Goal: Task Accomplishment & Management: Use online tool/utility

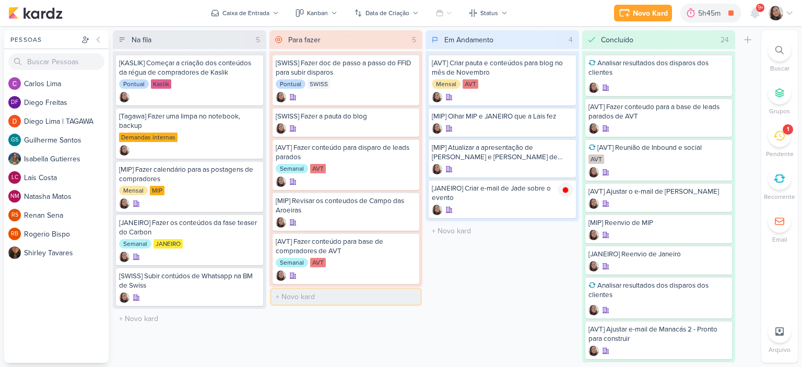
click at [317, 295] on input "text" at bounding box center [345, 296] width 149 height 15
type input "[KASLIK] [PERSON_NAME] conteudo para os disparos dos leads novos e antigos"
drag, startPoint x: 344, startPoint y: 295, endPoint x: 232, endPoint y: 298, distance: 111.7
click at [232, 298] on div "Na fila 5 Mover Para Esquerda Mover Para Direita [GEOGRAPHIC_DATA] [KASLIK] Com…" at bounding box center [435, 196] width 644 height 333
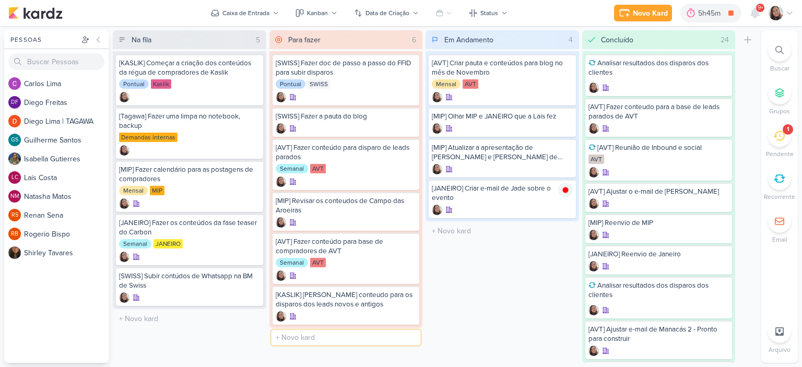
click at [388, 330] on input "text" at bounding box center [345, 337] width 149 height 15
paste input "[KASLIK] Fzaer conteudo para os disparos dos"
type input "[KASLIK] Fzaer conteudo para os disparos dos CORRETORES"
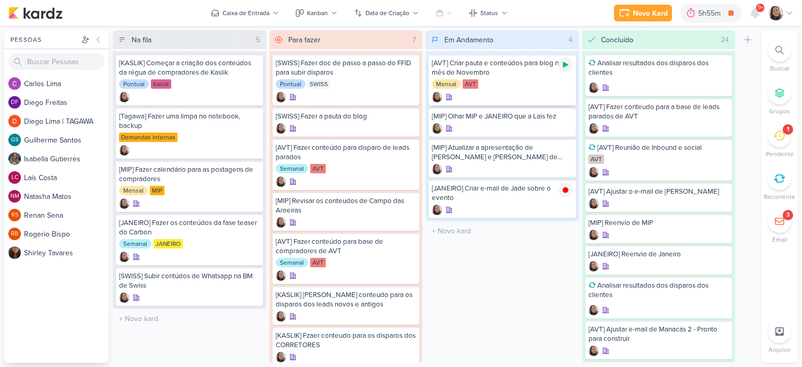
click at [563, 66] on icon at bounding box center [565, 65] width 5 height 6
click at [461, 183] on input "text" at bounding box center [502, 190] width 149 height 15
type input "[Kaslik] Disparo do dia 01/10 - Evento do FDS"
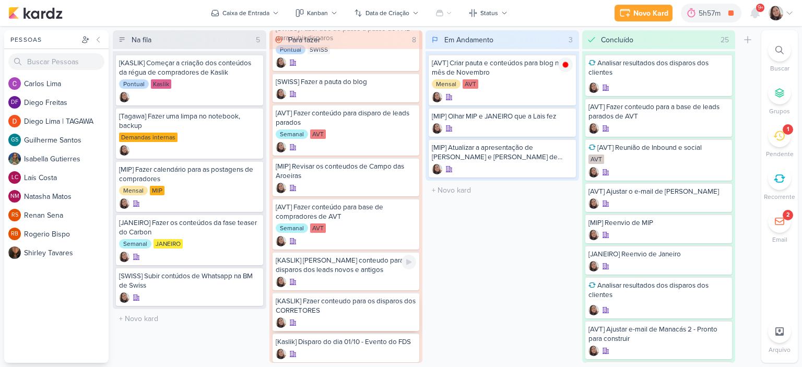
scroll to position [54, 0]
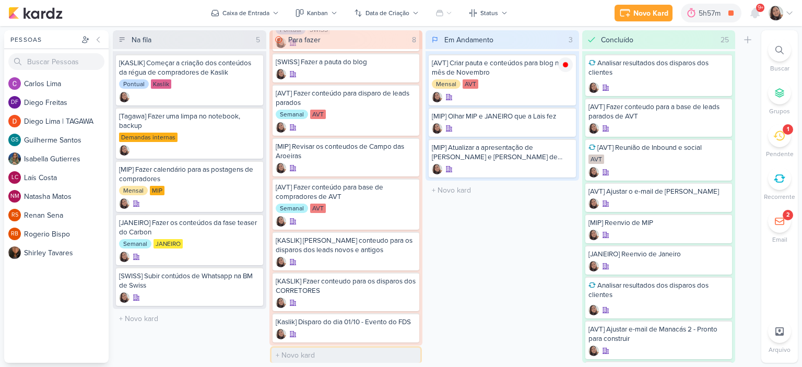
click at [313, 348] on input "text" at bounding box center [345, 355] width 149 height 15
type input "[Kaslik] Disparo do dia 01/1 - LEADS NOVOS E ANTIGOS"
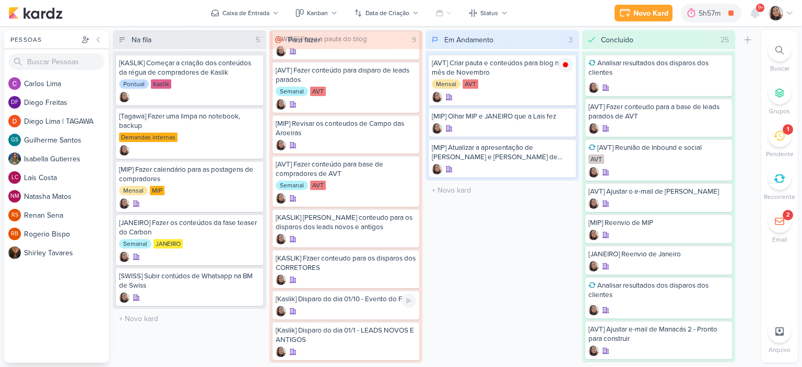
scroll to position [94, 0]
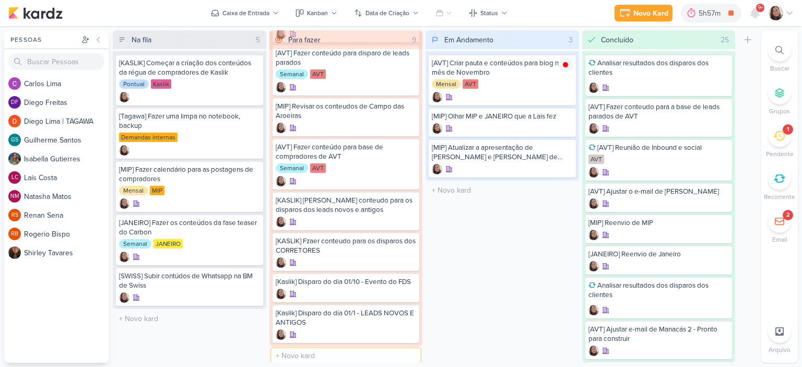
click at [330, 357] on input "text" at bounding box center [345, 355] width 149 height 15
type input "[Kaslik] Disparo do dia 01/10 - CORRETORES"
click at [378, 319] on div "[Kaslik] Disparo do dia 01/1 - LEADS NOVOS E ANTIGOS" at bounding box center [346, 318] width 141 height 19
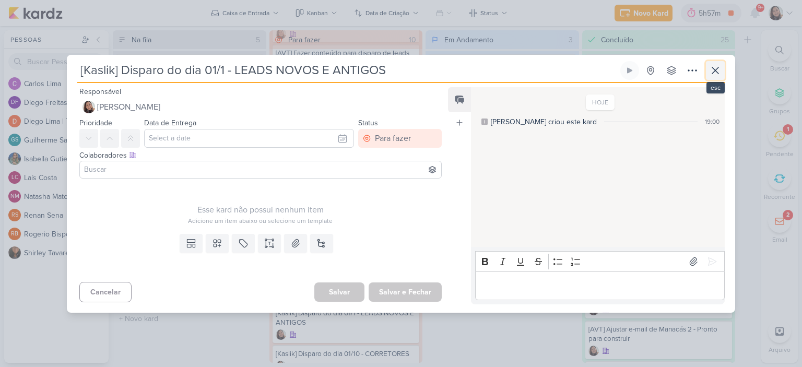
click at [718, 70] on icon at bounding box center [715, 70] width 13 height 13
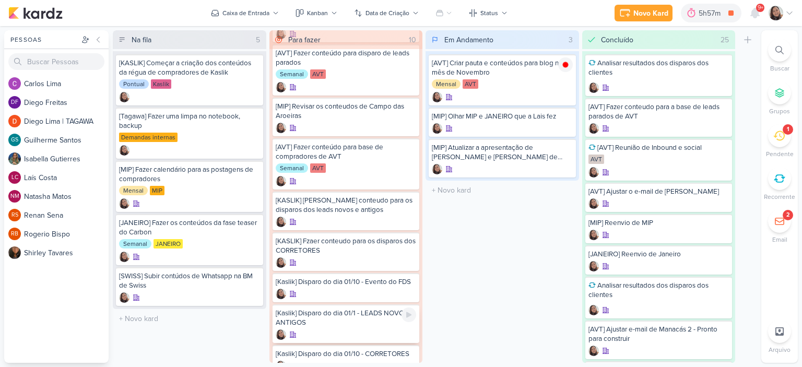
click at [333, 332] on div at bounding box center [346, 334] width 141 height 10
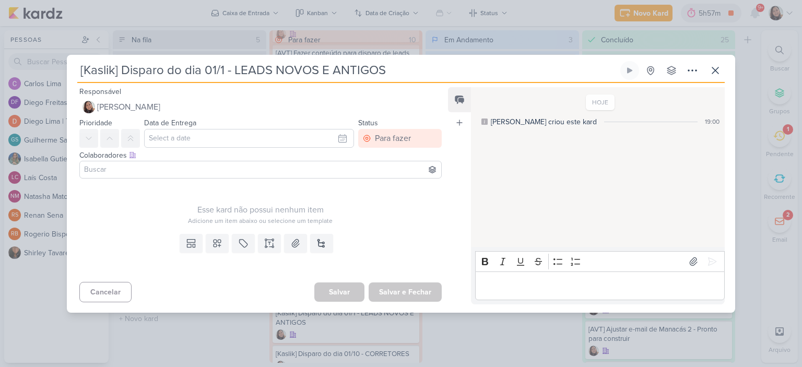
click at [230, 70] on input "[Kaslik] Disparo do dia 01/1 - LEADS NOVOS E ANTIGOS" at bounding box center [347, 70] width 541 height 19
type input "[Kaslik] Disparo do dia 01/10 - LEADS NOVOS E ANTIGOS"
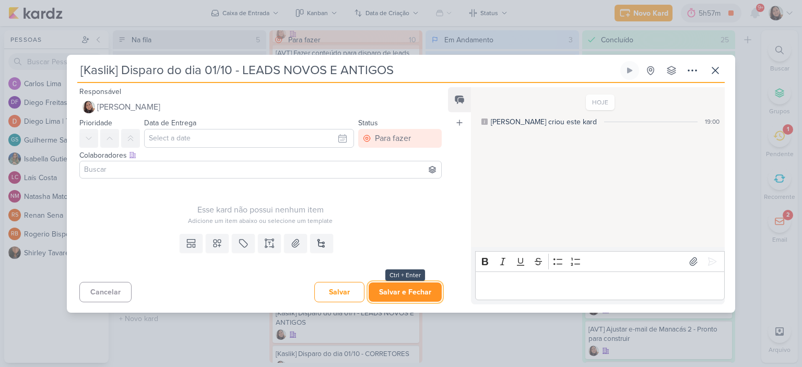
click at [416, 286] on button "Salvar e Fechar" at bounding box center [405, 291] width 73 height 19
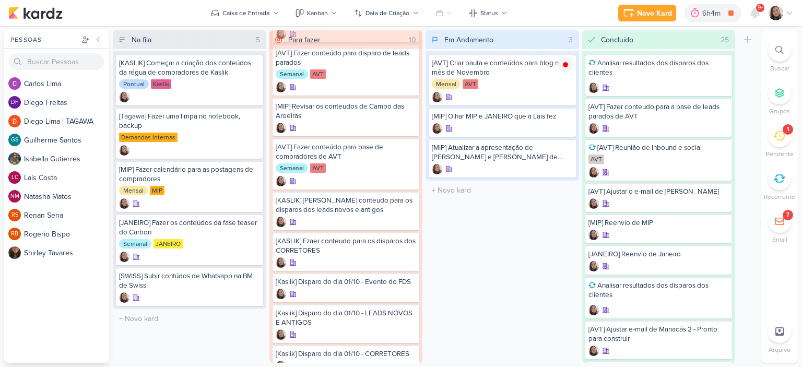
click at [515, 212] on div "Em Andamento 3 Mover Para Esquerda Mover Para Direita [GEOGRAPHIC_DATA] [AVT] C…" at bounding box center [501, 196] width 153 height 333
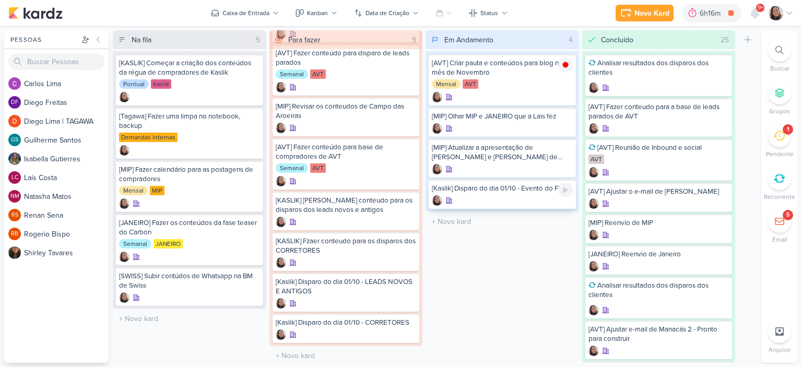
click at [532, 193] on div "[Kaslik] Disparo do dia 01/10 - Evento do FDS" at bounding box center [502, 194] width 147 height 29
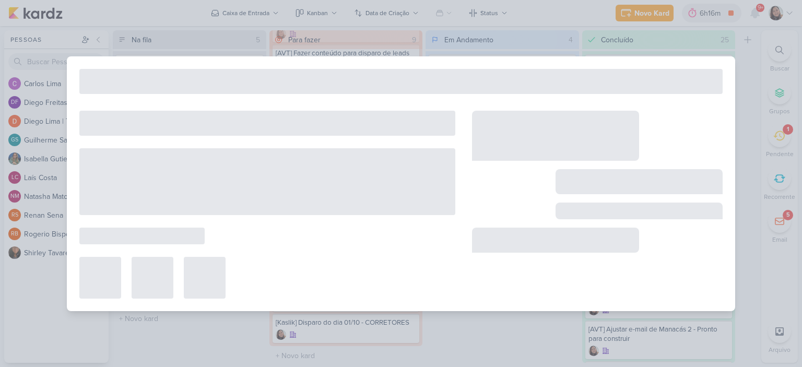
type input "[Kaslik] Disparo do dia 01/10 - Evento do FDS"
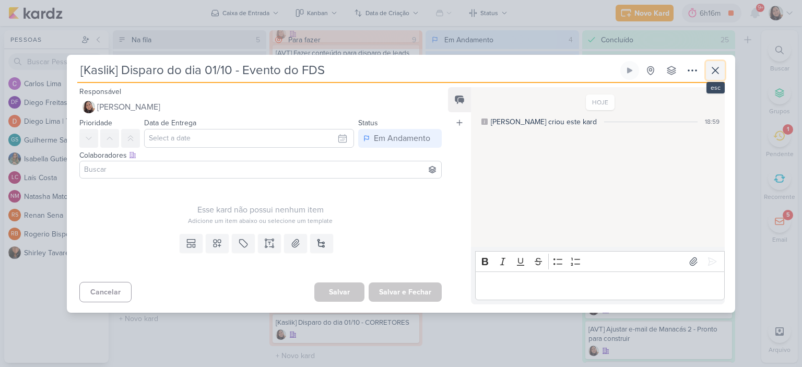
click at [720, 74] on icon at bounding box center [715, 70] width 13 height 13
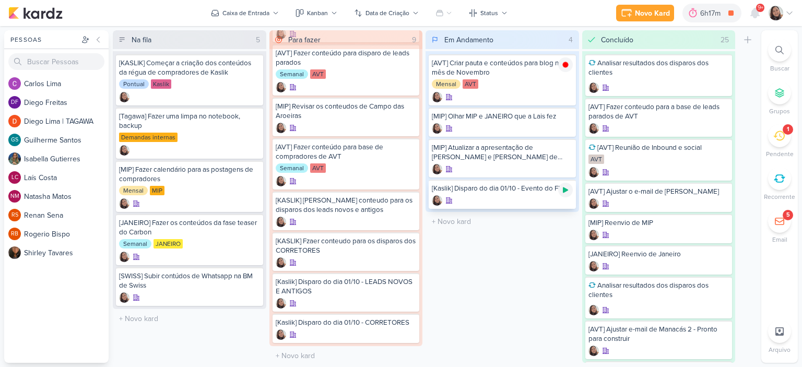
click at [564, 184] on div at bounding box center [565, 190] width 15 height 15
click at [503, 198] on div at bounding box center [502, 200] width 141 height 10
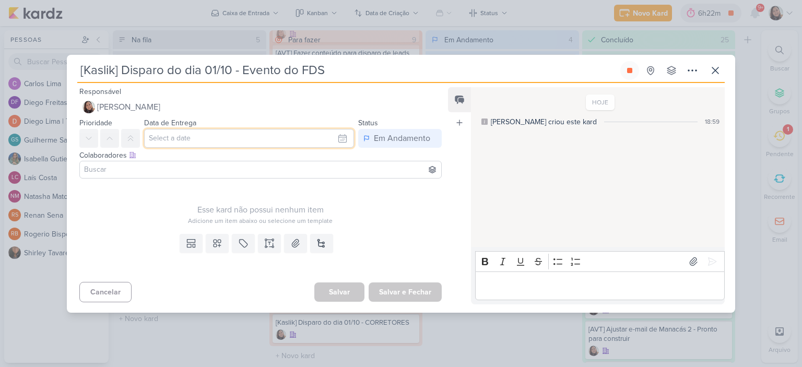
click at [336, 138] on input "text" at bounding box center [249, 138] width 210 height 19
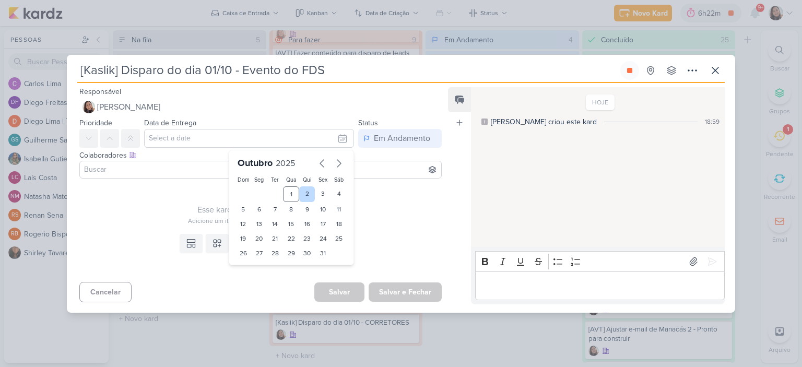
click at [302, 192] on div "2" at bounding box center [307, 194] width 16 height 16
type input "2 de outubro de 2025 às 23:59"
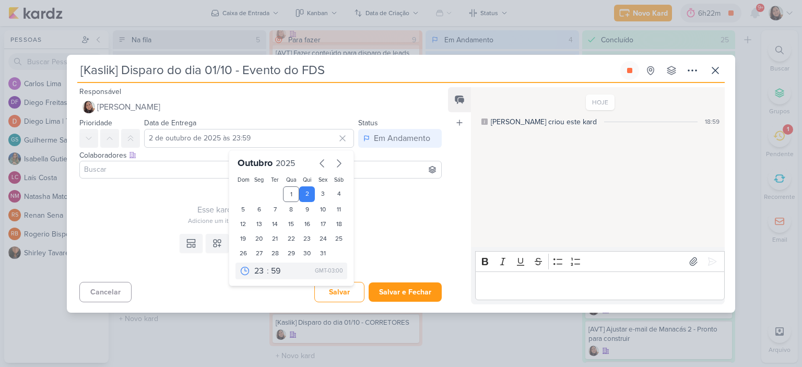
click at [383, 193] on div "Esse kard não possui nenhum item Adicione um item abaixo ou selecione um templa…" at bounding box center [260, 204] width 362 height 43
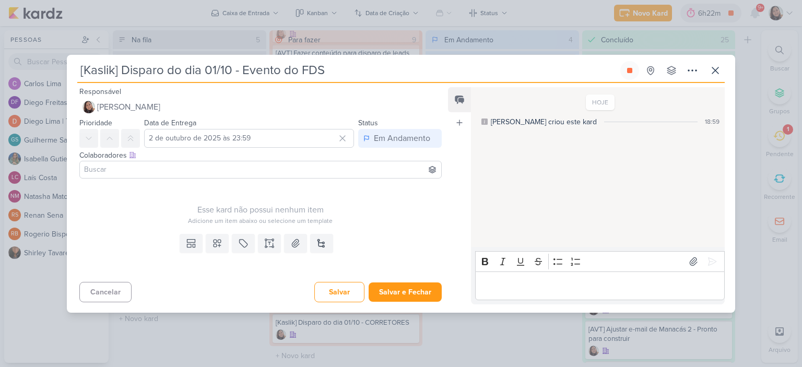
click at [217, 72] on input "[Kaslik] Disparo do dia 01/10 - Evento do FDS" at bounding box center [347, 70] width 541 height 19
click at [385, 287] on button "Salvar e Fechar" at bounding box center [405, 291] width 73 height 19
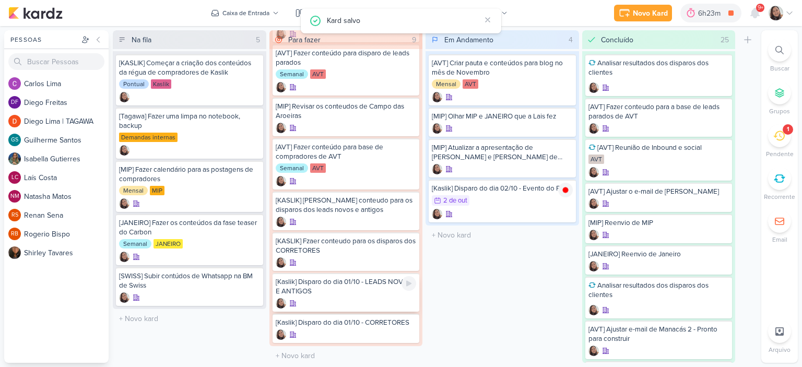
click at [330, 279] on div "[Kaslik] Disparo do dia 01/10 - LEADS NOVOS E ANTIGOS" at bounding box center [346, 286] width 141 height 19
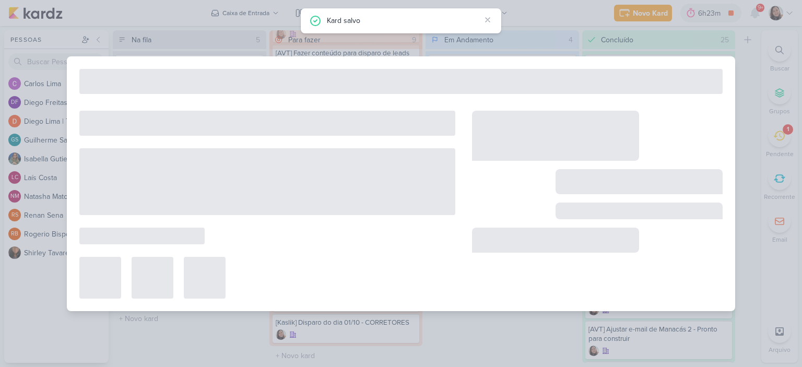
type input "[Kaslik] Disparo do dia 01/10 - LEADS NOVOS E ANTIGOS"
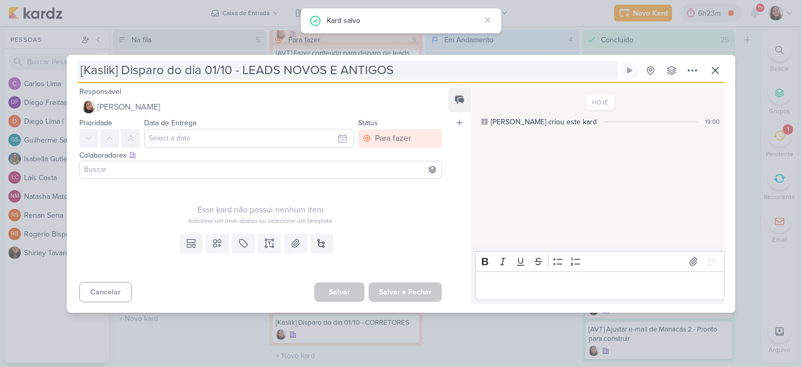
click at [213, 70] on input "[Kaslik] Disparo do dia 01/10 - LEADS NOVOS E ANTIGOS" at bounding box center [347, 70] width 541 height 19
type input "[Kaslik] Disparo do dia 02/10 - LEADS NOVOS E ANTIGOS"
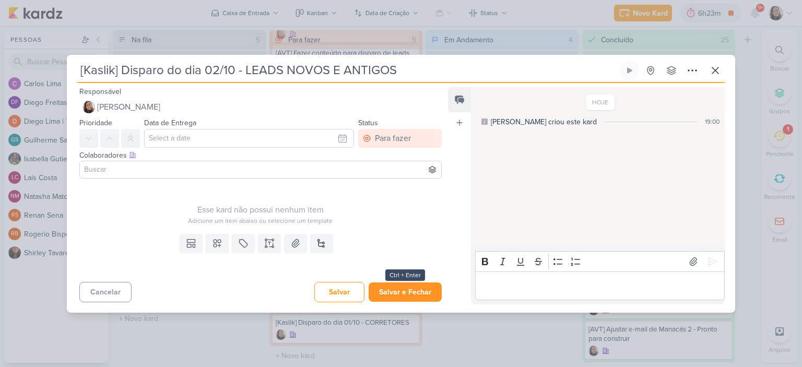
type input "[Kaslik] Disparo do dia 02/10 - LEADS NOVOS E ANTIGOS"
click at [416, 295] on button "Salvar e Fechar" at bounding box center [405, 291] width 73 height 19
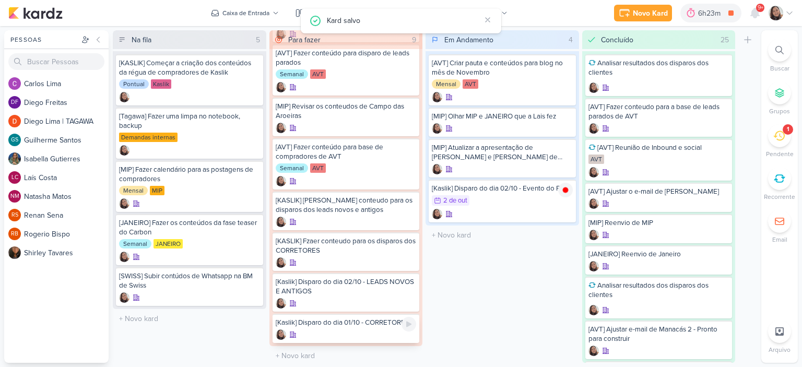
click at [357, 332] on div at bounding box center [346, 334] width 141 height 10
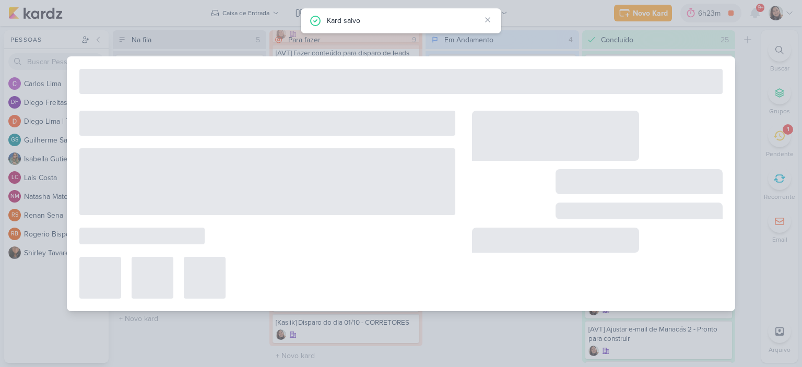
type input "[Kaslik] Disparo do dia 01/10 - CORRETORES"
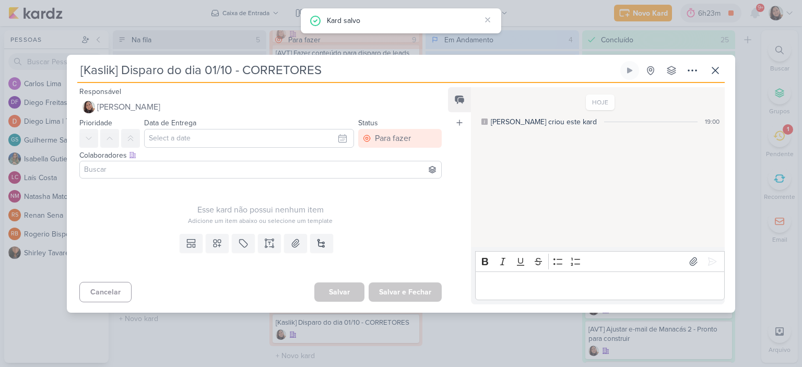
click at [215, 73] on input "[Kaslik] Disparo do dia 01/10 - CORRETORES" at bounding box center [347, 70] width 541 height 19
type input "[Kaslik] Disparo do dia 02/10 - CORRETORES"
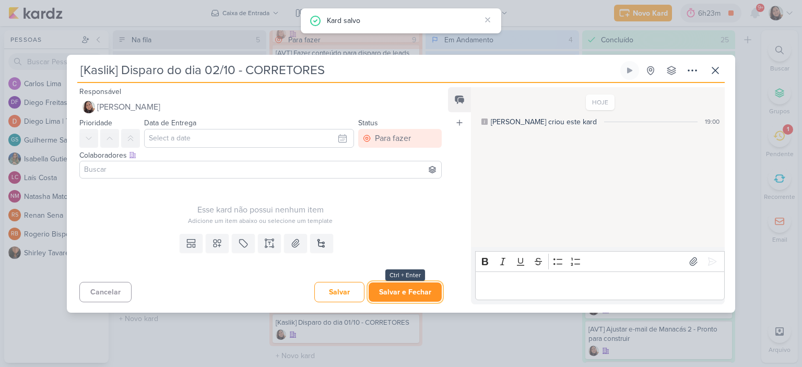
click at [415, 291] on button "Salvar e Fechar" at bounding box center [405, 291] width 73 height 19
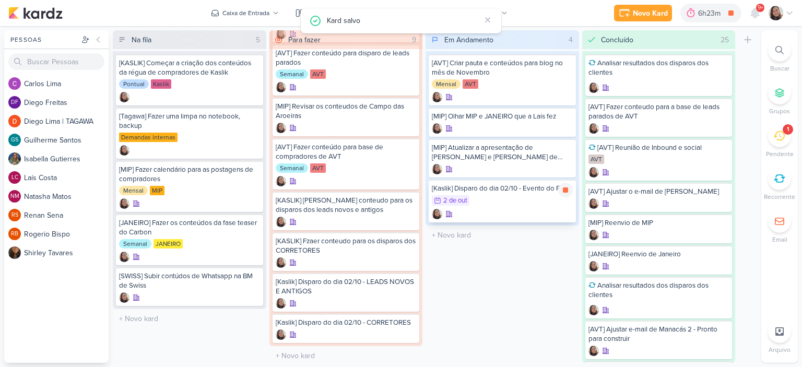
click at [504, 195] on div "2/10 [DATE]" at bounding box center [502, 200] width 141 height 11
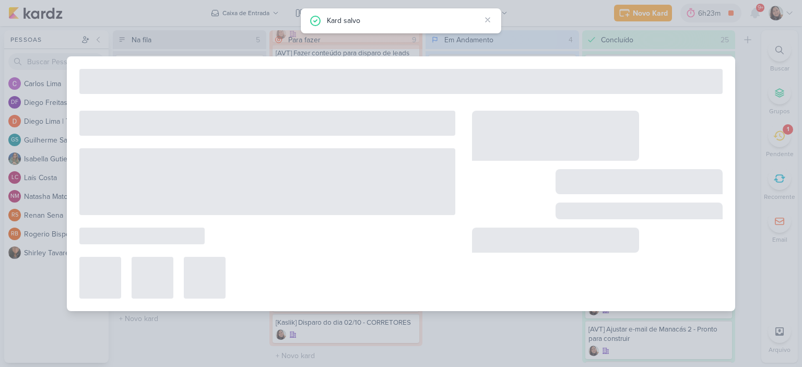
type input "[Kaslik] Disparo do dia 02/10 - Evento do FDS"
type input "2 de outubro de 2025 às 23:59"
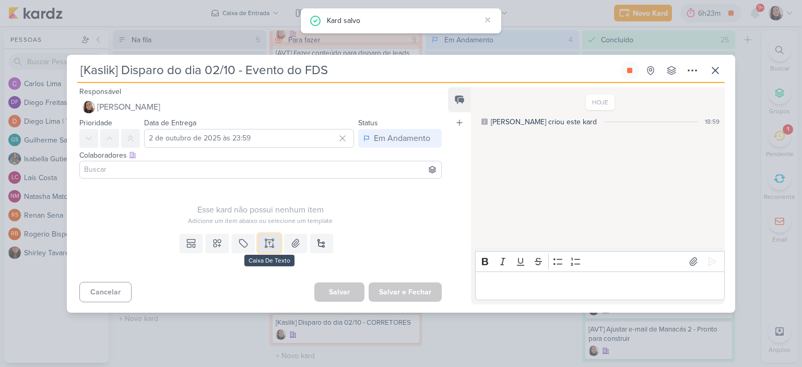
click at [266, 243] on icon at bounding box center [269, 243] width 10 height 10
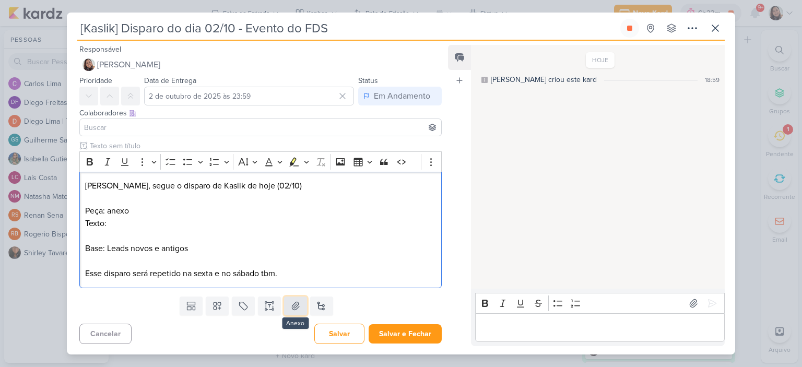
click at [302, 307] on button at bounding box center [295, 306] width 23 height 19
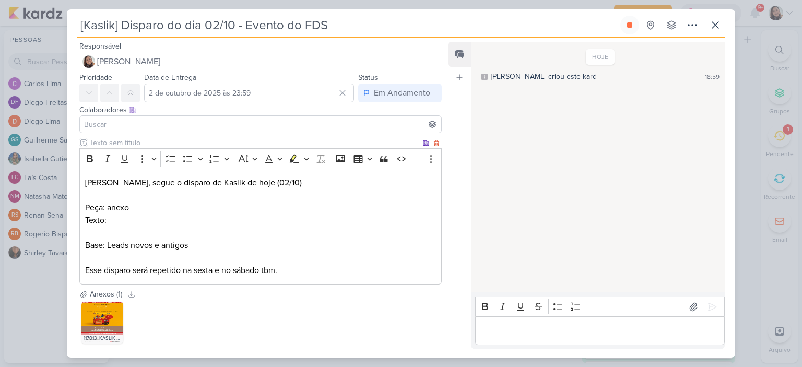
click at [170, 223] on p "Texto:" at bounding box center [260, 220] width 351 height 13
click at [186, 222] on p "Texto:" at bounding box center [260, 220] width 351 height 13
click at [190, 128] on input at bounding box center [260, 124] width 357 height 13
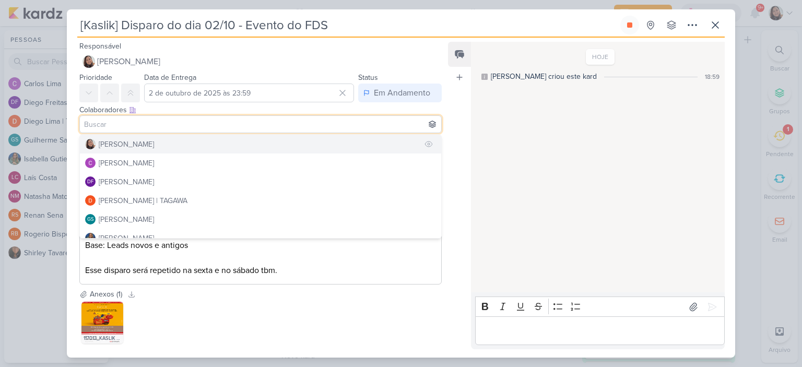
click at [144, 145] on div "[PERSON_NAME]" at bounding box center [126, 144] width 55 height 11
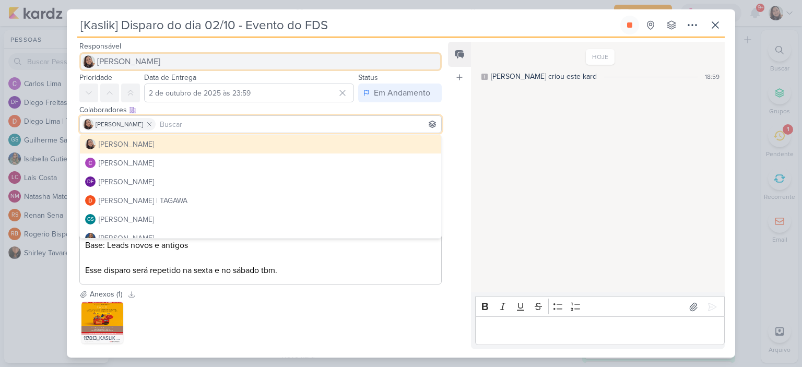
click at [151, 61] on span "[PERSON_NAME]" at bounding box center [128, 61] width 63 height 13
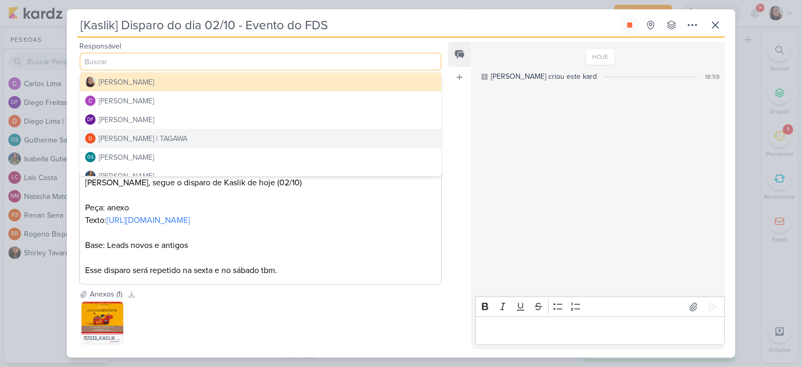
click at [133, 141] on div "[PERSON_NAME] | TAGAWA" at bounding box center [143, 138] width 89 height 11
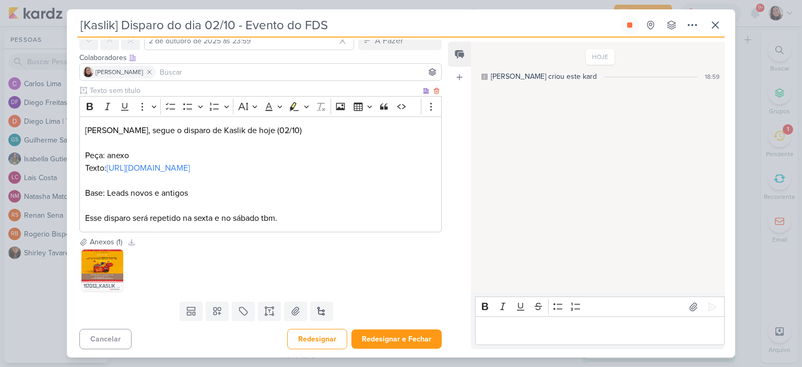
scroll to position [79, 0]
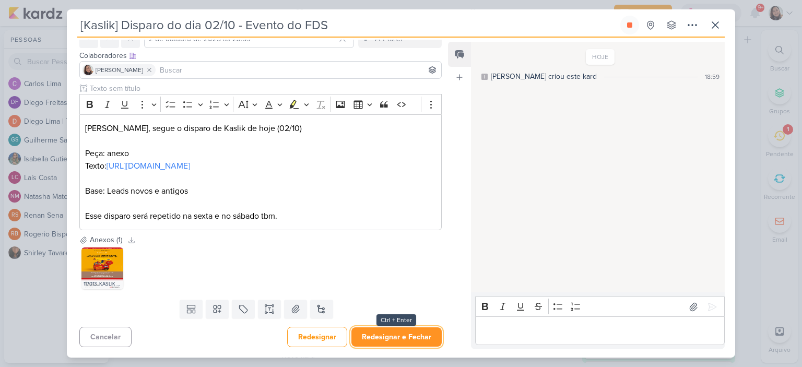
click at [386, 342] on button "Redesignar e Fechar" at bounding box center [396, 336] width 90 height 19
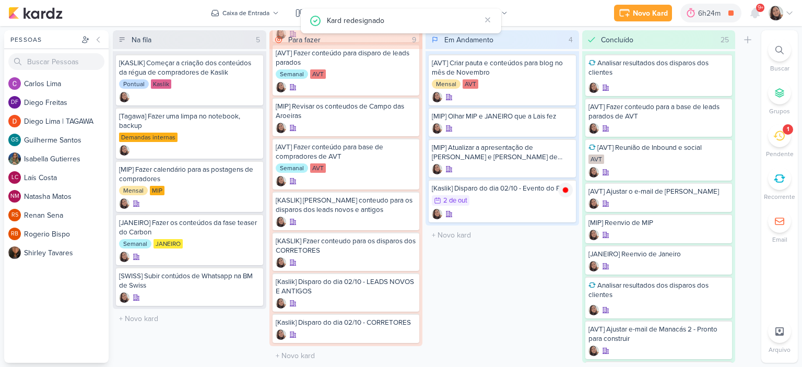
scroll to position [0, 0]
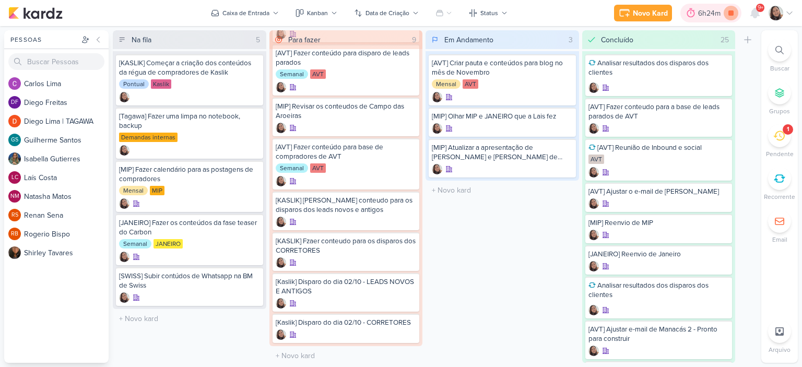
click at [729, 11] on icon at bounding box center [730, 12] width 5 height 5
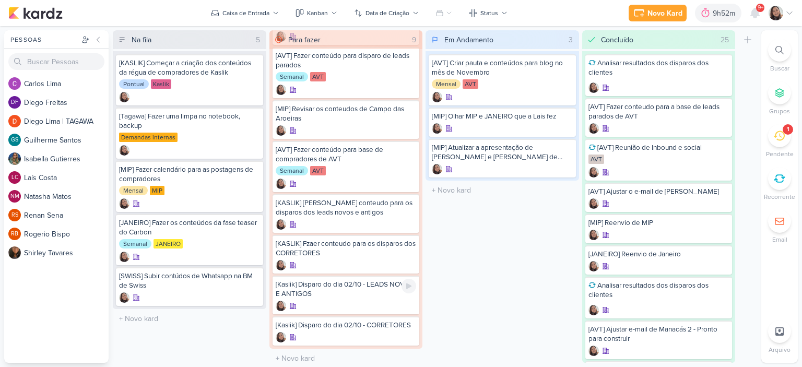
scroll to position [94, 0]
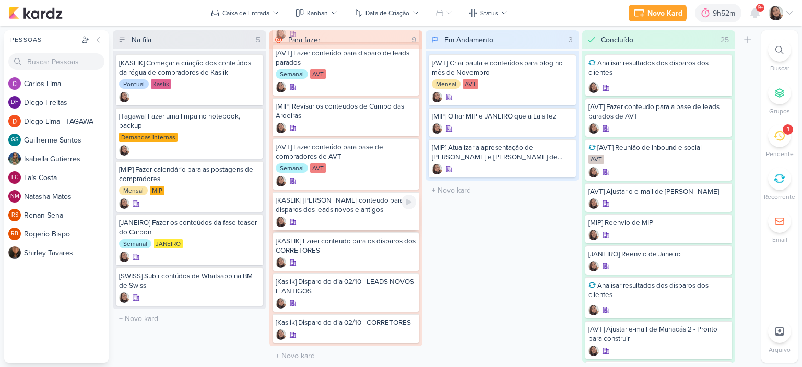
click at [350, 204] on div "[KASLIK] [PERSON_NAME] conteudo para os disparos dos leads novos e antigos" at bounding box center [346, 205] width 141 height 19
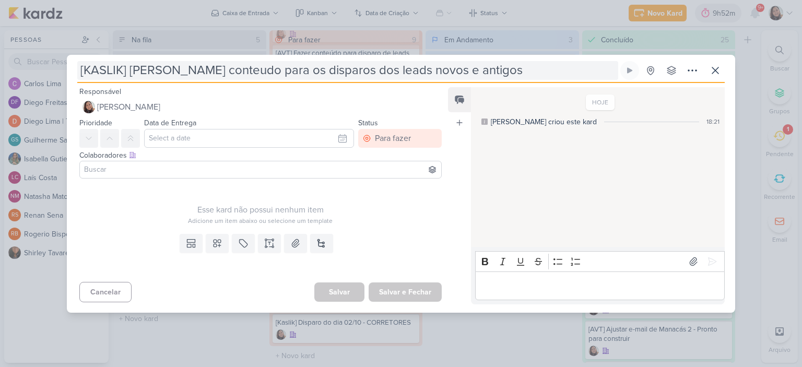
click at [143, 72] on input "[KASLIK] [PERSON_NAME] conteudo para os disparos dos leads novos e antigos" at bounding box center [347, 70] width 541 height 19
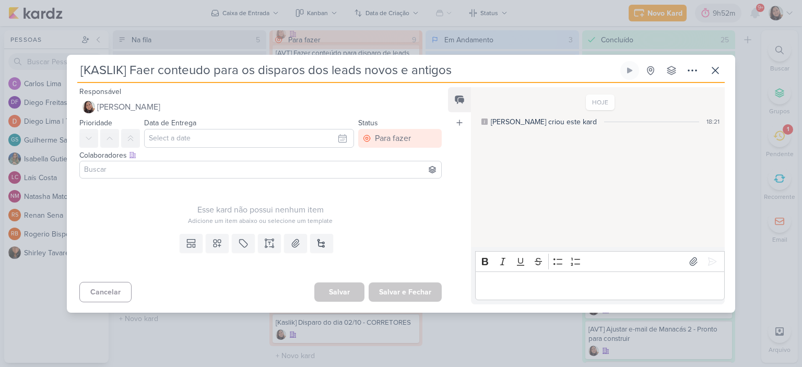
type input "[KASLIK] Fazer conteudo para os disparos dos leads novos e antigos"
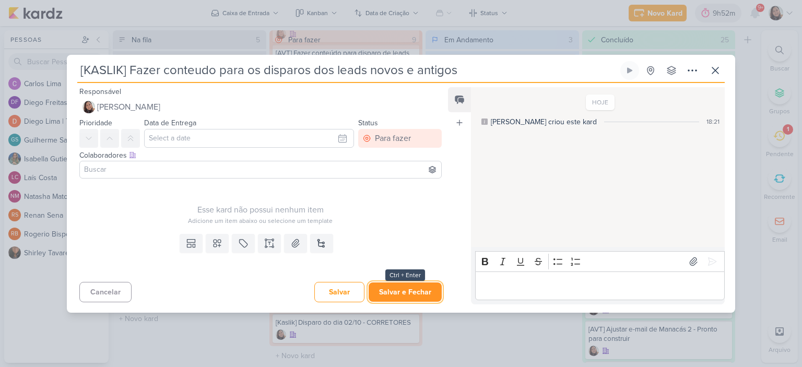
click at [409, 288] on button "Salvar e Fechar" at bounding box center [405, 291] width 73 height 19
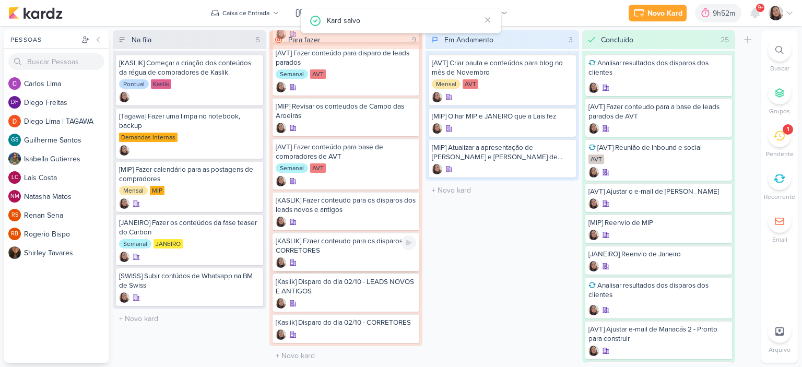
click at [340, 249] on div "[KASLIK] Fzaer conteudo para os disparos dos CORRETORES" at bounding box center [346, 245] width 141 height 19
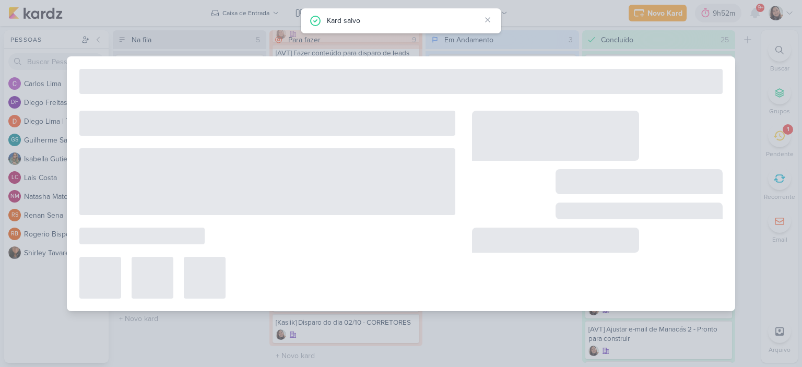
type input "[KASLIK] Fzaer conteudo para os disparos dos CORRETORES"
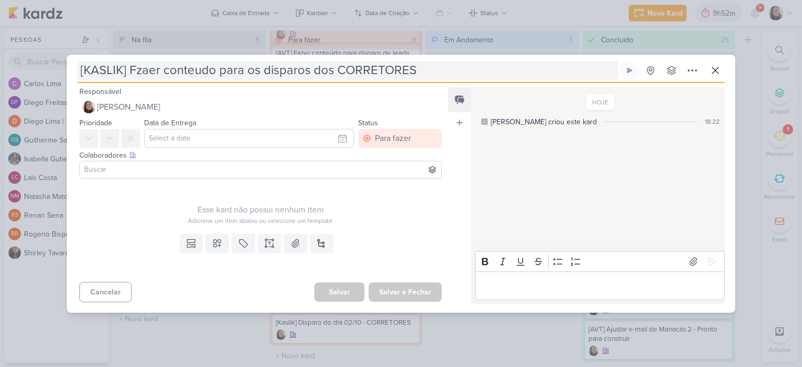
click at [140, 74] on input "[KASLIK] Fzaer conteudo para os disparos dos CORRETORES" at bounding box center [347, 70] width 541 height 19
type input "[KASLIK] Faer conteudo para os disparos dos CORRETORES"
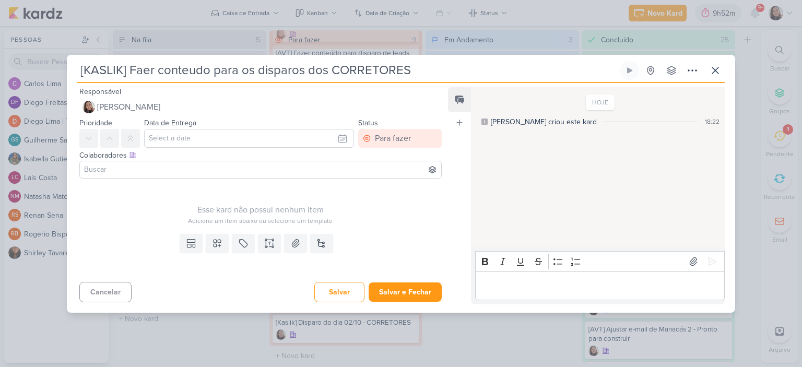
type input "[KASLIK] Fazer conteudo para os disparos dos CORRETORES"
click at [384, 288] on button "Salvar e Fechar" at bounding box center [405, 291] width 73 height 19
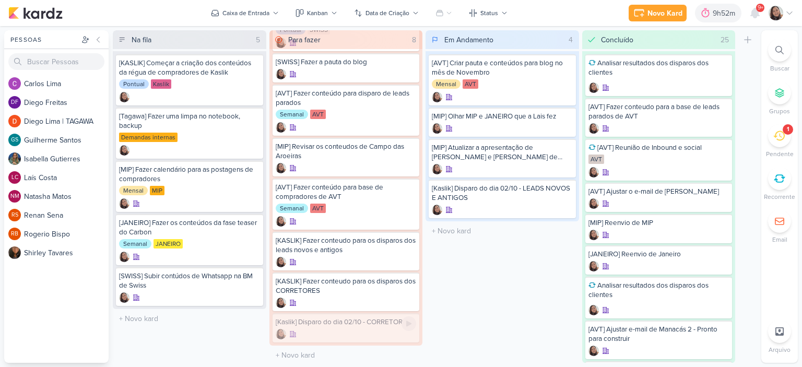
scroll to position [23, 0]
